Goal: Transaction & Acquisition: Purchase product/service

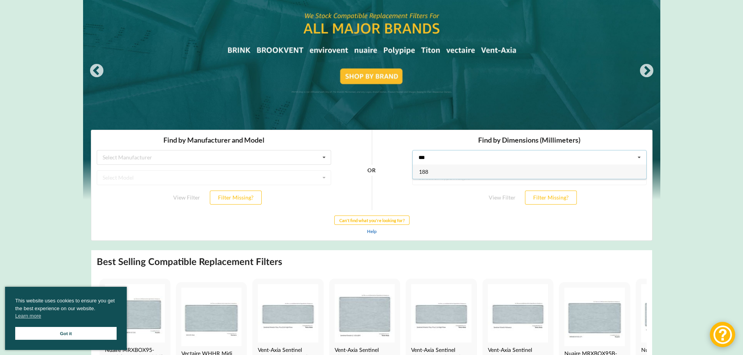
click at [548, 170] on div "188" at bounding box center [528, 171] width 233 height 14
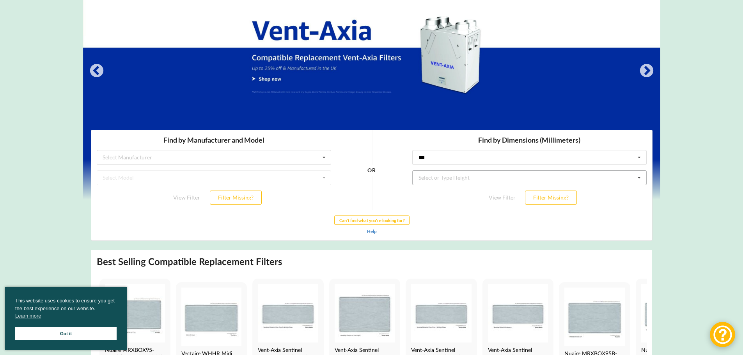
click at [448, 177] on div "Select or Type Height" at bounding box center [443, 177] width 51 height 5
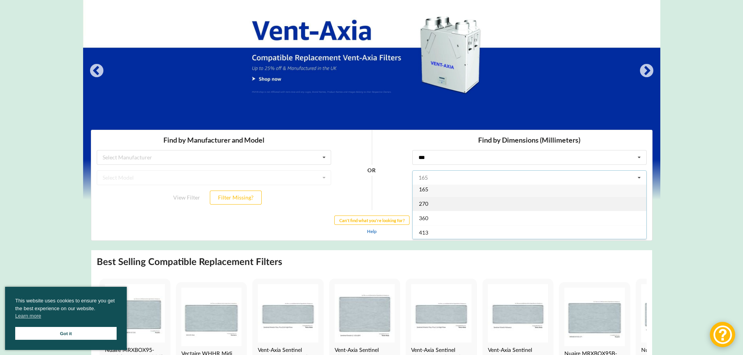
scroll to position [4, 0]
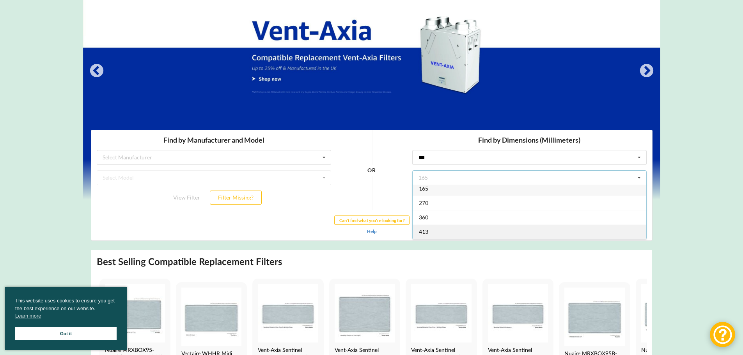
click at [434, 230] on div "413" at bounding box center [528, 232] width 233 height 14
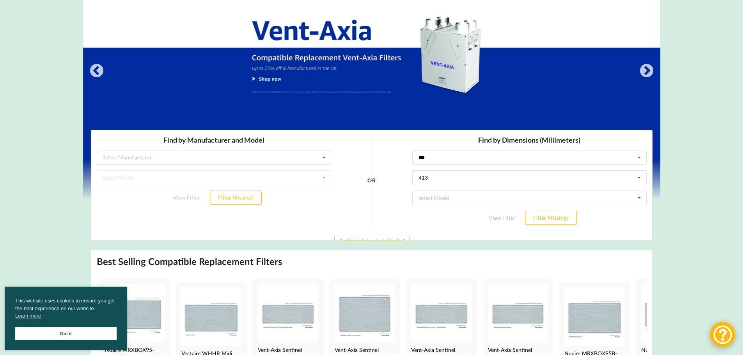
click at [505, 217] on div "View Filter Filter Missing?" at bounding box center [529, 218] width 234 height 14
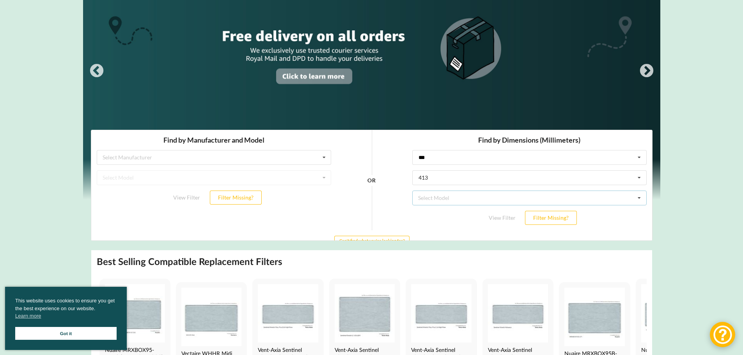
click at [460, 199] on div "Select Model Nuaire MRXBOXAB-ECO5 Nuaire MRXBOX95-WH1 Nuaire MRXBOX-ECO3 Nuaire…" at bounding box center [529, 198] width 234 height 15
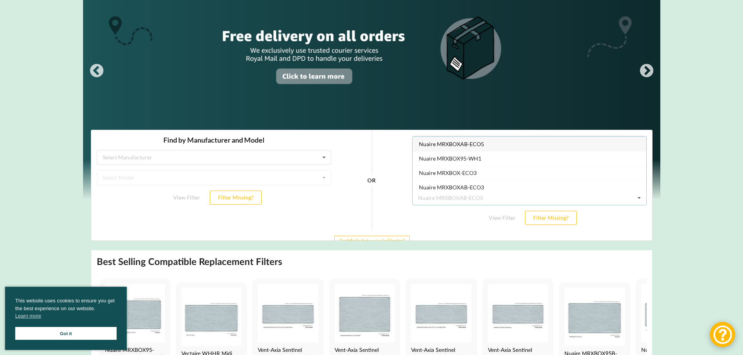
click at [472, 145] on span "Nuaire MRXBOXAB-ECO5" at bounding box center [450, 144] width 65 height 7
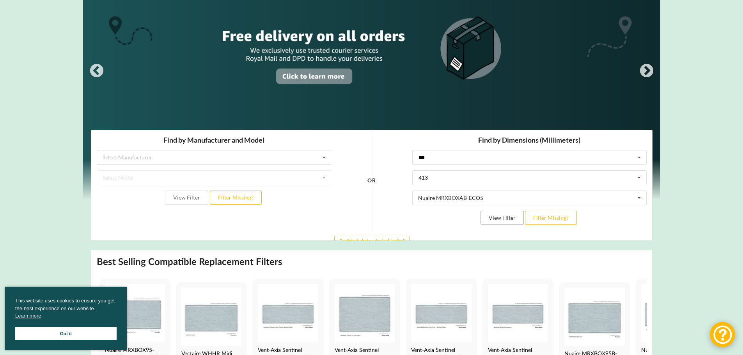
click at [507, 219] on button "View Filter" at bounding box center [501, 218] width 43 height 14
click at [444, 154] on input "***" at bounding box center [528, 157] width 233 height 14
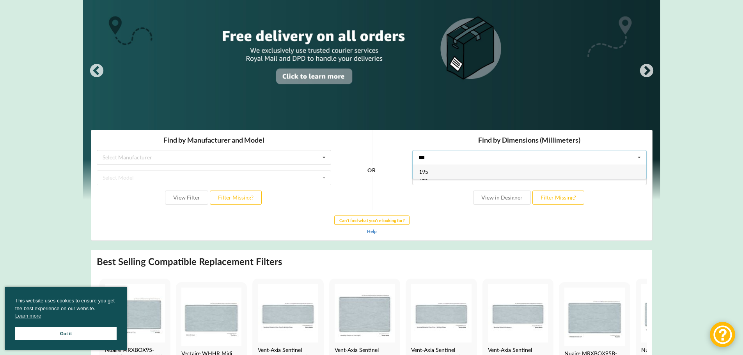
type input "***"
click at [458, 170] on div "195" at bounding box center [528, 171] width 233 height 14
click at [443, 175] on div "Select or Type Height" at bounding box center [443, 177] width 51 height 5
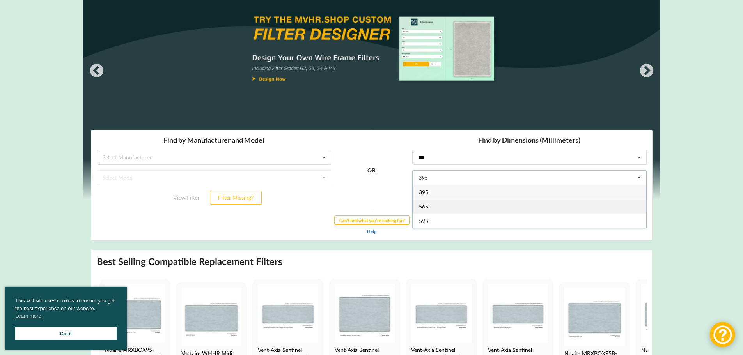
click at [433, 205] on div "565" at bounding box center [528, 206] width 233 height 14
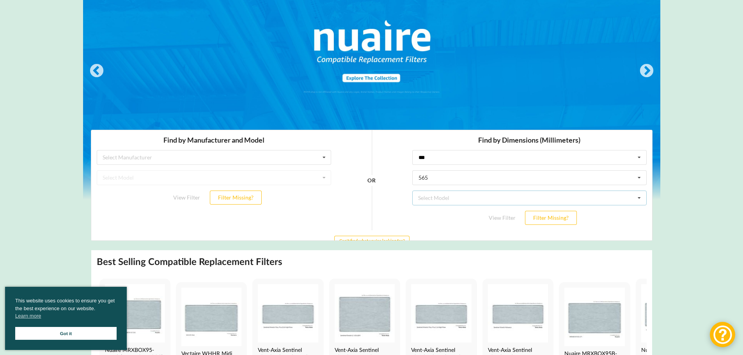
click at [449, 198] on div "Select Model Nuaire MRXBOX95-WH2 Nuaire MRXBOX95AB-WH2 Nuaire MRXBOX95AB-WH2-OH…" at bounding box center [529, 198] width 234 height 15
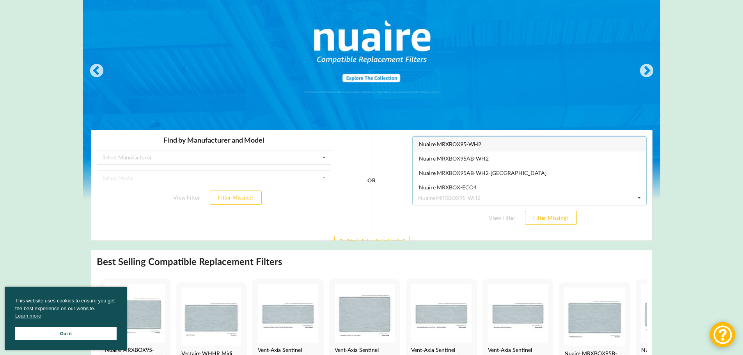
click at [468, 145] on span "Nuaire MRXBOX95-WH2" at bounding box center [449, 144] width 62 height 7
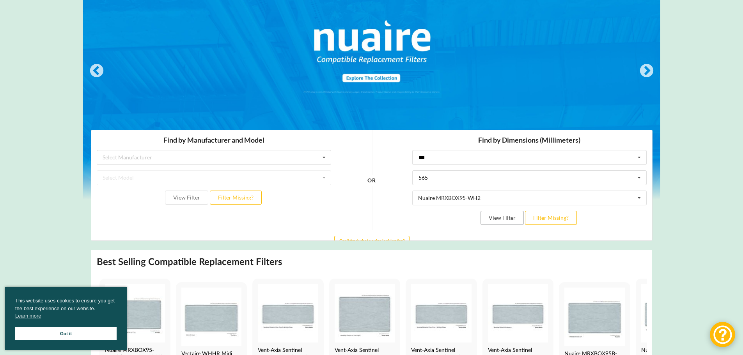
click at [506, 217] on button "View Filter" at bounding box center [501, 218] width 43 height 14
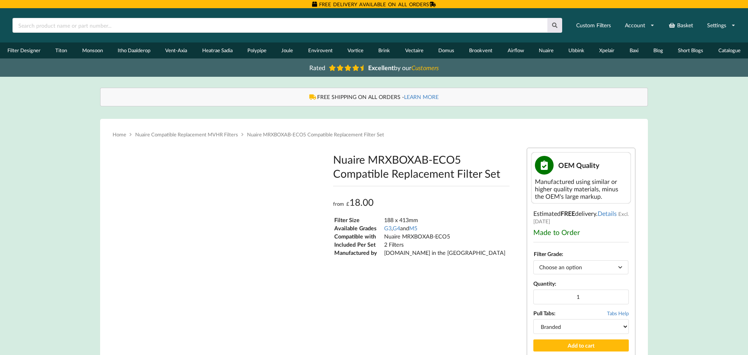
type input "**********"
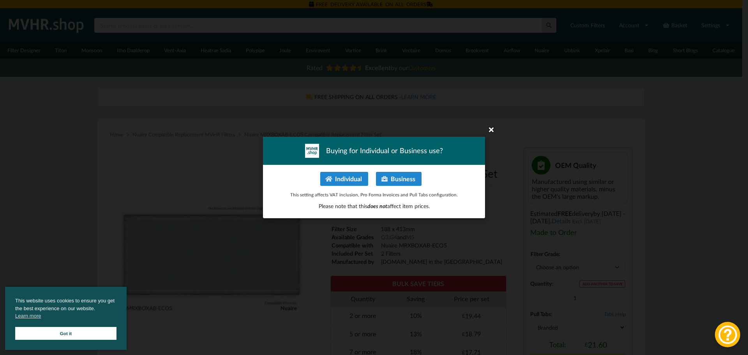
click at [490, 131] on icon at bounding box center [491, 129] width 12 height 12
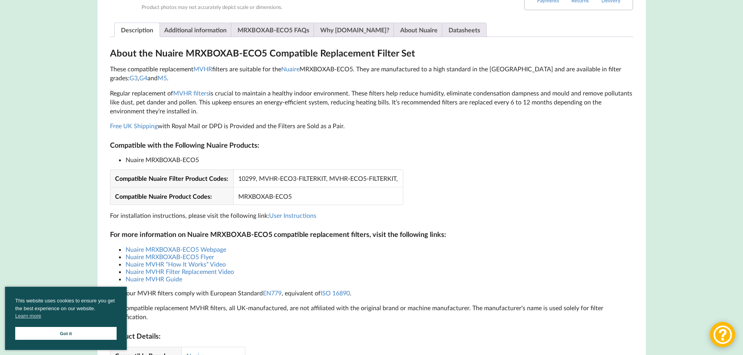
scroll to position [468, 0]
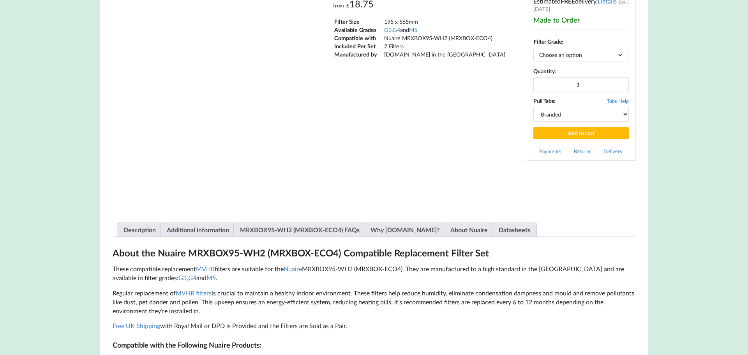
type input "**********"
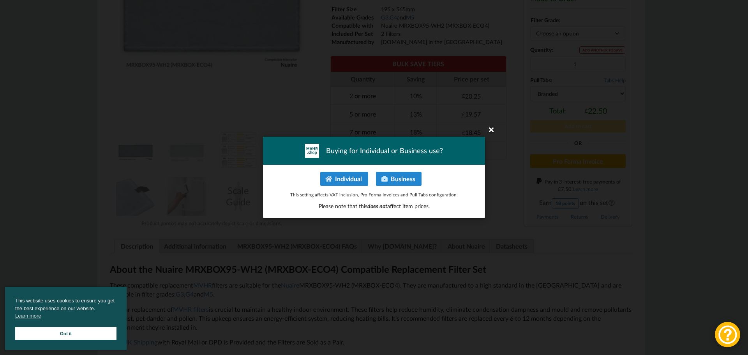
click at [494, 129] on icon at bounding box center [491, 129] width 12 height 12
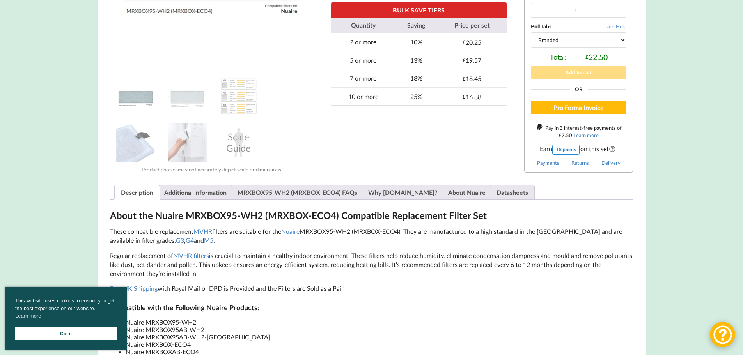
scroll to position [390, 0]
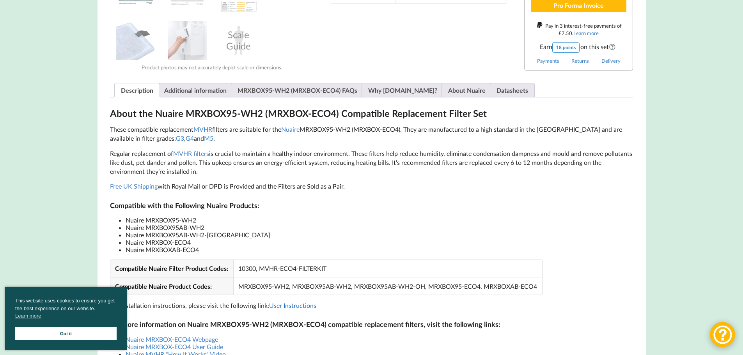
click at [294, 304] on link "User Instructions" at bounding box center [292, 305] width 47 height 7
